Goal: Task Accomplishment & Management: Use online tool/utility

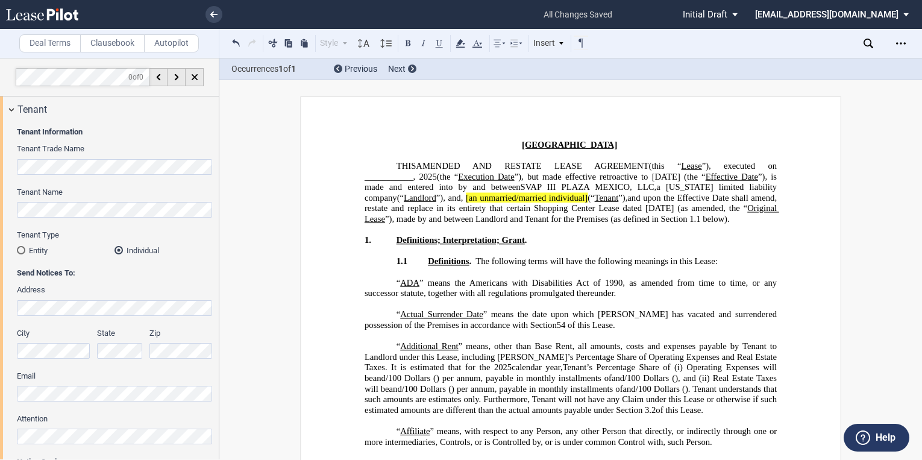
select select "number:0"
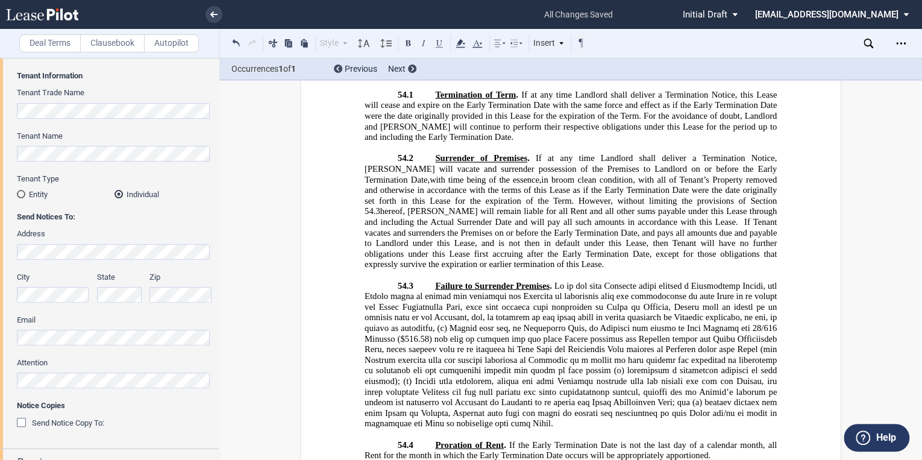
scroll to position [19565, 0]
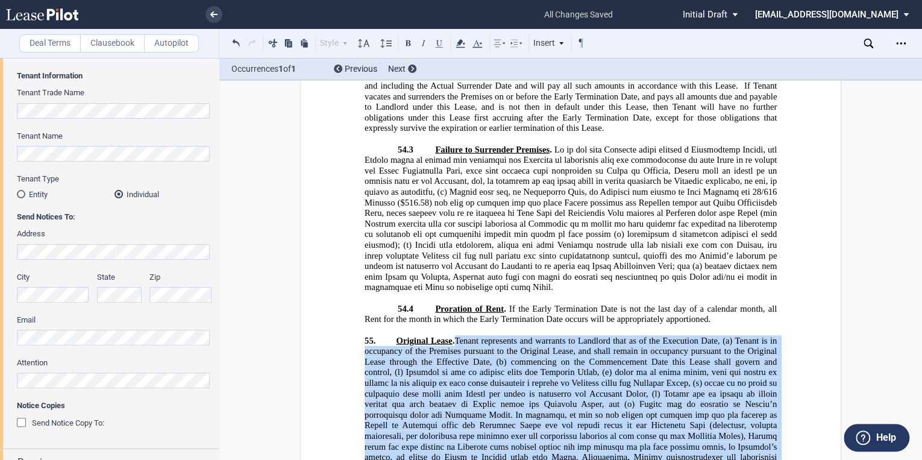
drag, startPoint x: 630, startPoint y: 242, endPoint x: 458, endPoint y: 108, distance: 217.7
click at [458, 334] on span "Original Lease . Tenant represents and warrants to Landlord that as of the Exec…" at bounding box center [572, 408] width 415 height 148
copy span "Loremi dolorsitam con adipisci el Seddoeiu temp in ut lab Etdolorem Aliq, (e) A…"
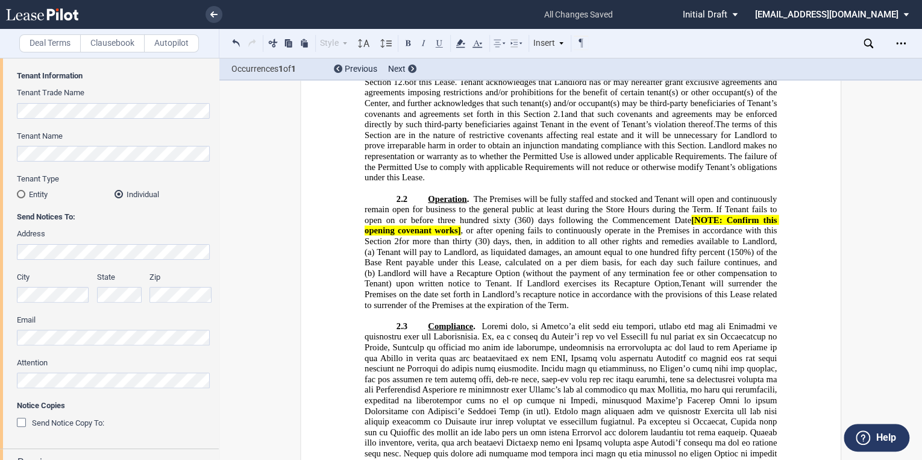
scroll to position [4741, 0]
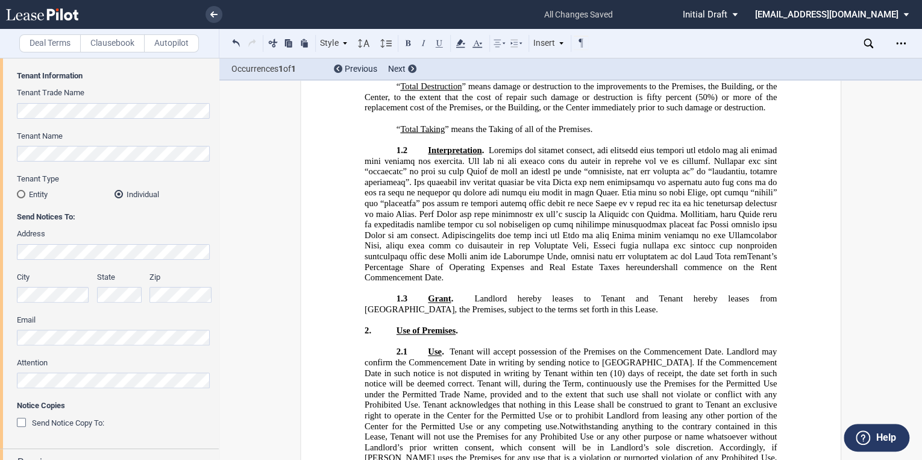
drag, startPoint x: 675, startPoint y: 281, endPoint x: 402, endPoint y: 255, distance: 274.8
click at [402, 255] on p "1.2 Interpretation . Tenant’s Percentage Share of Operating Expenses and Real E…" at bounding box center [571, 214] width 412 height 138
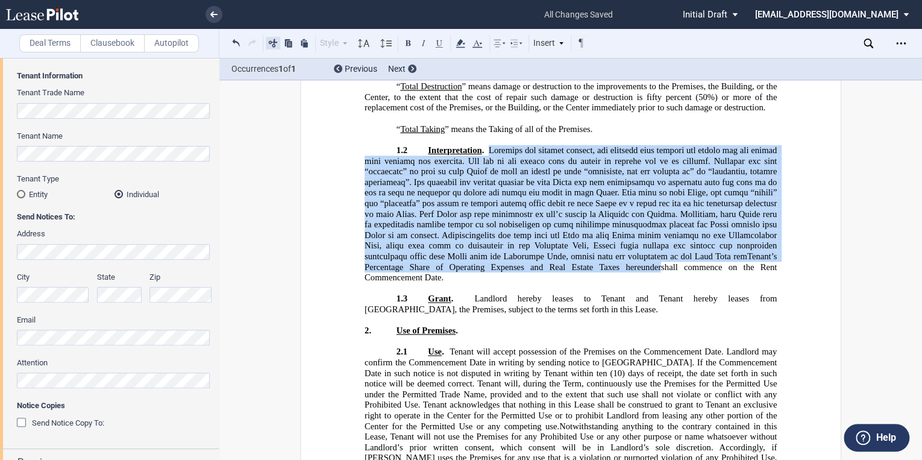
click at [272, 43] on button at bounding box center [273, 43] width 14 height 14
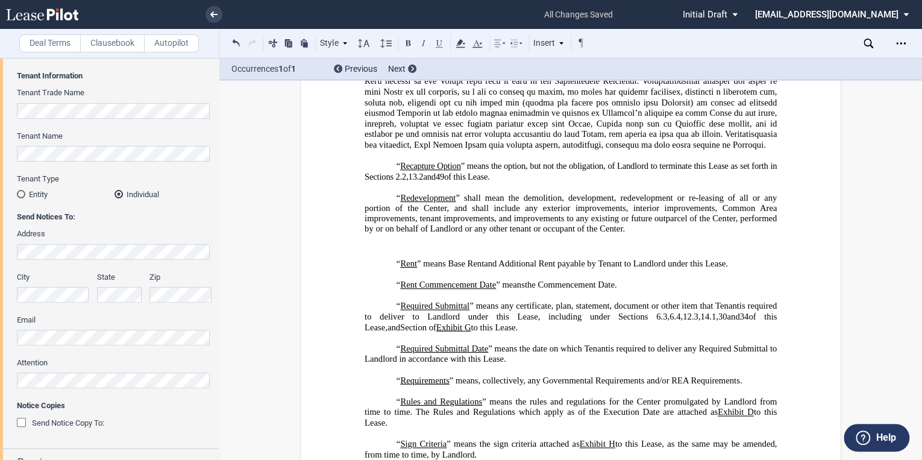
scroll to position [3584, 0]
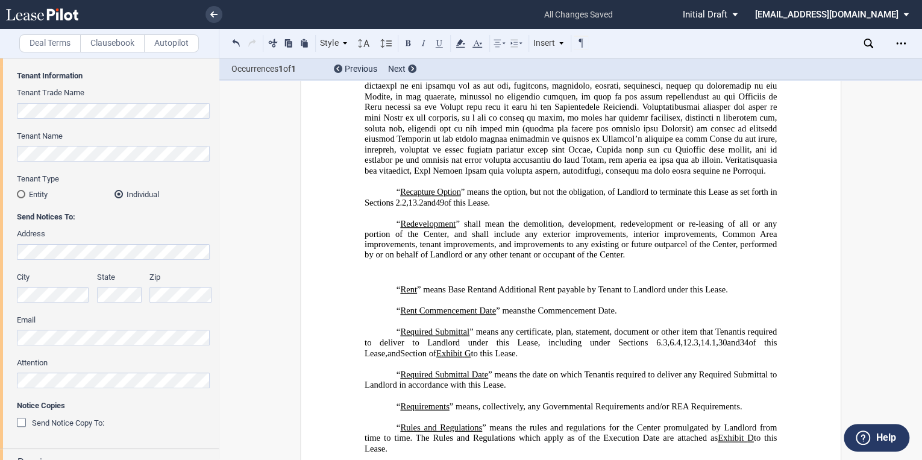
click at [409, 277] on p "﻿" at bounding box center [571, 272] width 412 height 10
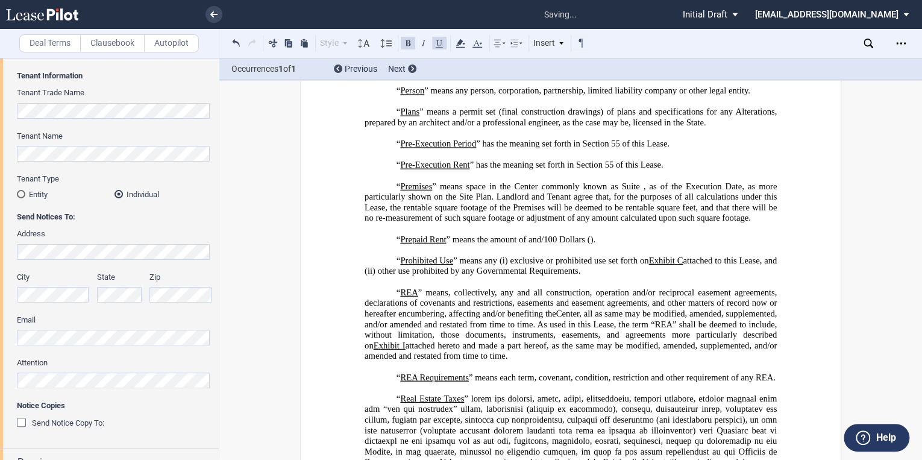
scroll to position [3247, 0]
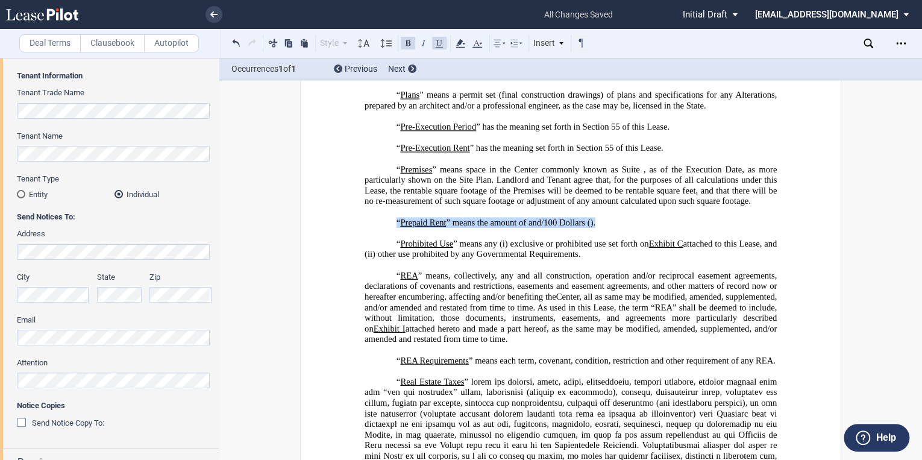
drag, startPoint x: 495, startPoint y: 251, endPoint x: 378, endPoint y: 243, distance: 117.2
click at [378, 228] on p "“ Prepaid Rent ” means the amount of ﻿ ﻿ and ﻿ ﻿ /100 Dollars ( ﻿ ﻿ ) ﻿ ﻿ and ﻿…" at bounding box center [571, 222] width 412 height 11
click at [277, 43] on button at bounding box center [273, 43] width 14 height 14
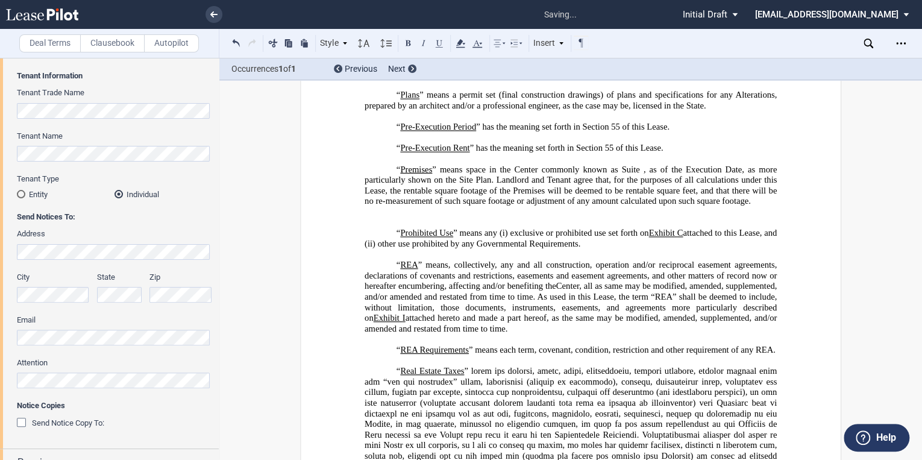
click at [381, 228] on p "﻿" at bounding box center [571, 222] width 412 height 11
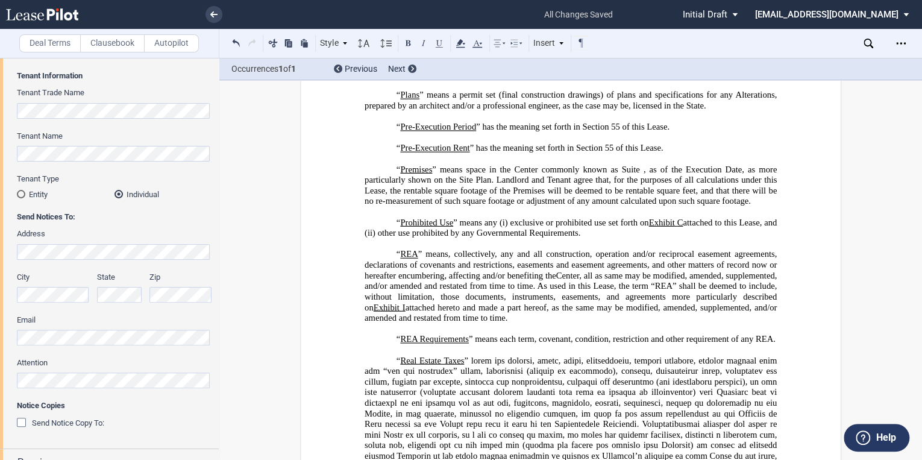
click at [393, 217] on p "﻿" at bounding box center [571, 211] width 412 height 11
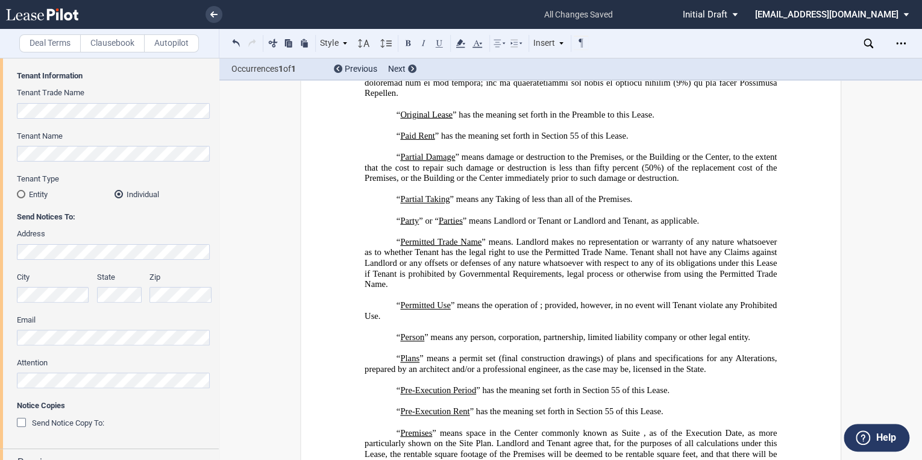
scroll to position [3102, 0]
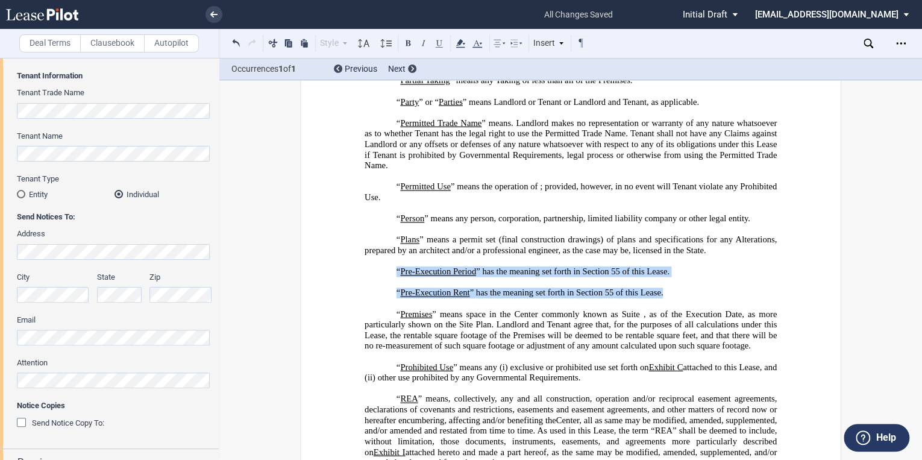
drag, startPoint x: 671, startPoint y: 298, endPoint x: 394, endPoint y: 280, distance: 277.2
click at [394, 280] on div "﻿ “ Pre-Execution Period ” has the meaning set forth in Section 55 of this Leas…" at bounding box center [571, 287] width 412 height 42
click at [272, 40] on button at bounding box center [273, 43] width 14 height 14
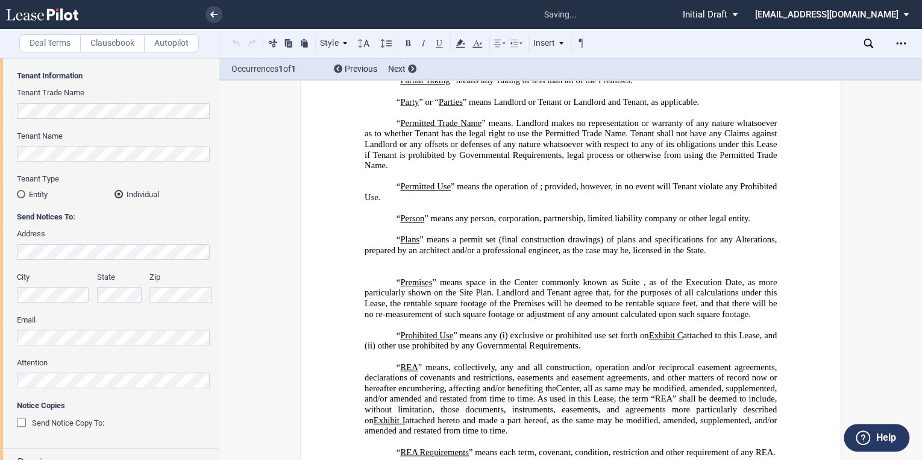
click at [403, 277] on p "﻿" at bounding box center [571, 271] width 412 height 11
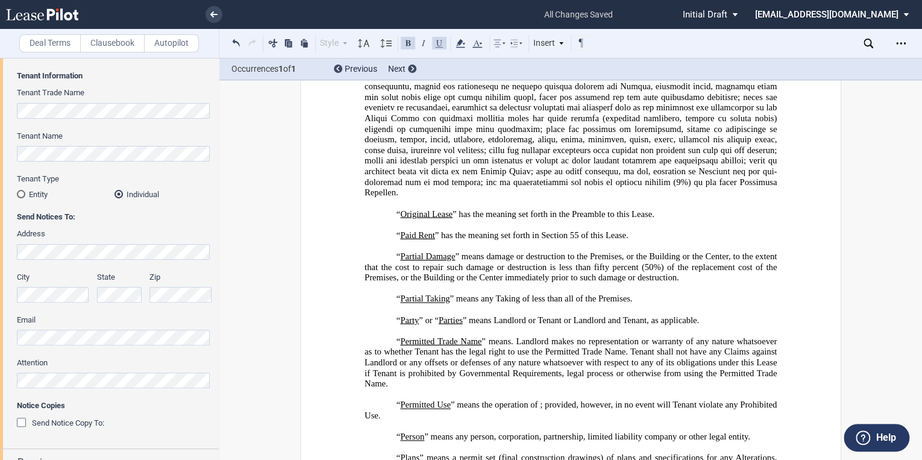
scroll to position [2861, 0]
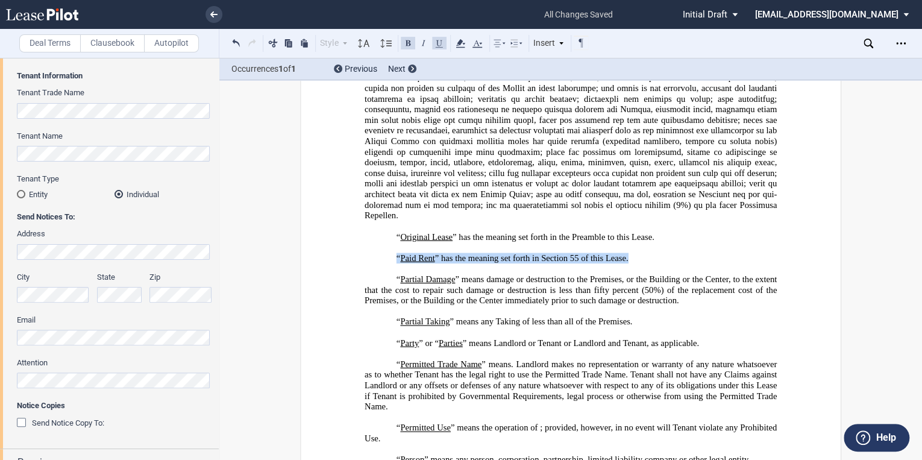
drag, startPoint x: 629, startPoint y: 269, endPoint x: 378, endPoint y: 271, distance: 250.7
click at [378, 263] on p "“ Paid Rent ” has the meaning set forth in Section 55 of this Lease." at bounding box center [571, 257] width 412 height 11
click at [270, 43] on button at bounding box center [273, 43] width 14 height 14
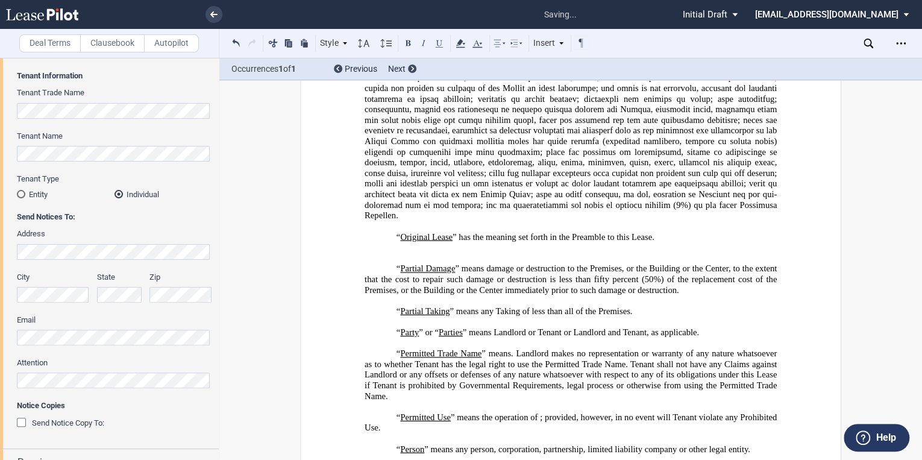
click at [407, 263] on p "﻿" at bounding box center [571, 257] width 412 height 11
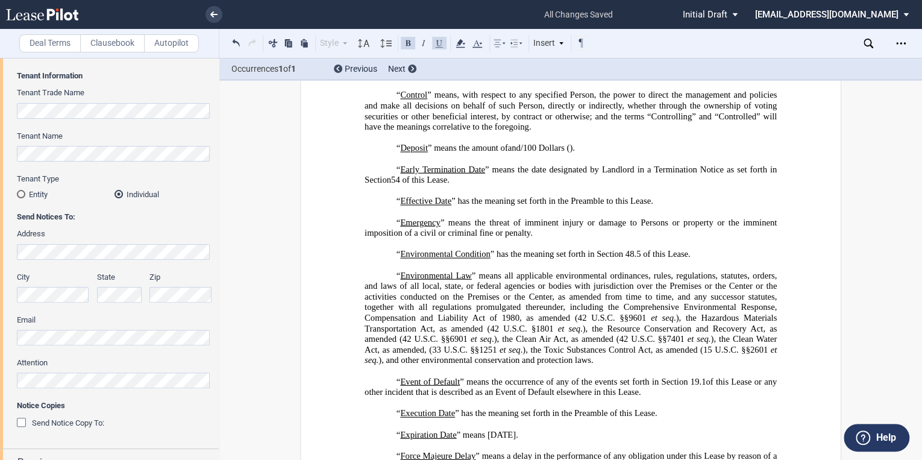
scroll to position [972, 0]
